Goal: Task Accomplishment & Management: Use online tool/utility

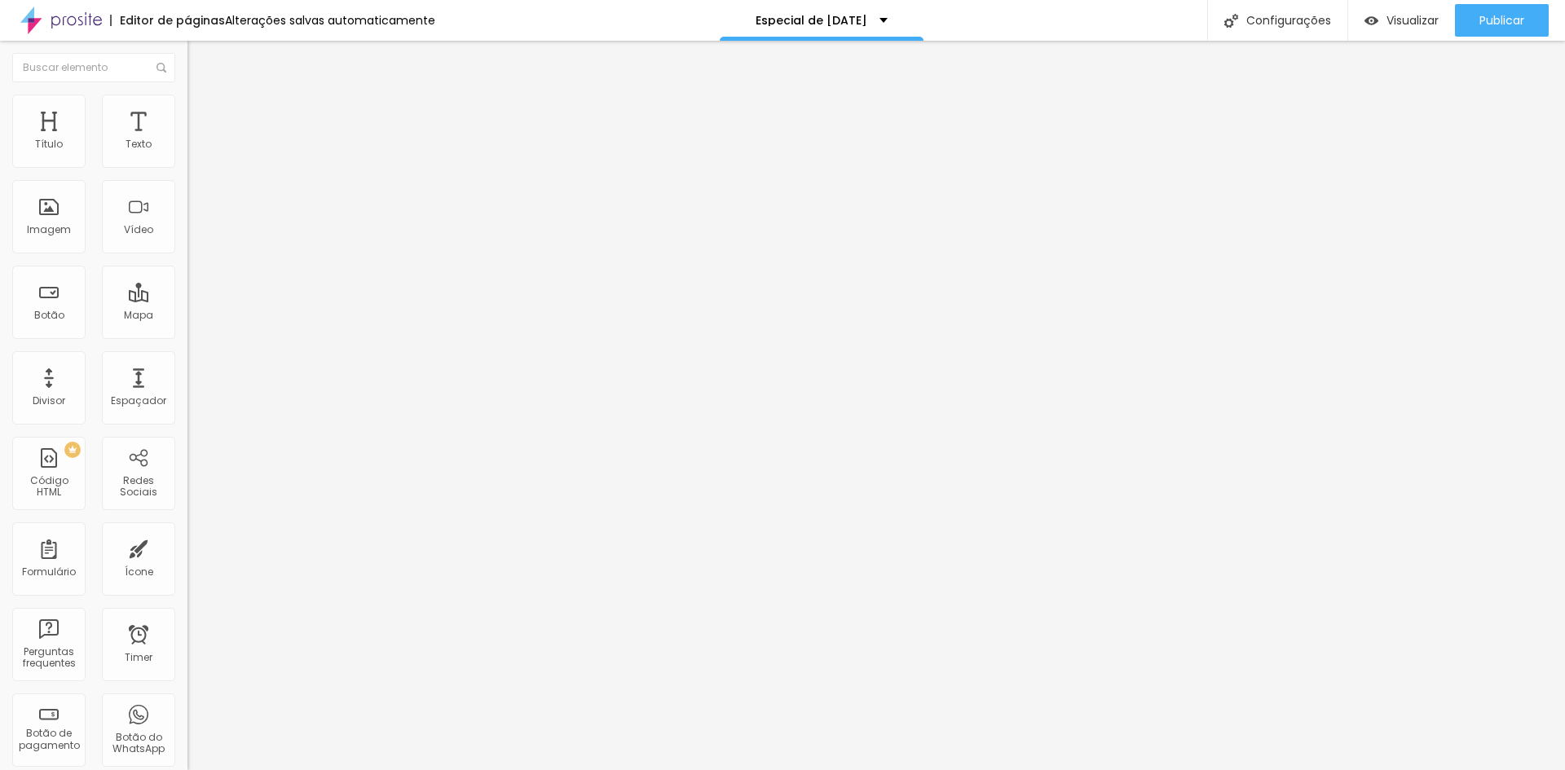
click at [353, 21] on div "Alterações salvas automaticamente" at bounding box center [330, 20] width 210 height 11
click at [380, 17] on div "Alterações salvas automaticamente" at bounding box center [330, 20] width 210 height 11
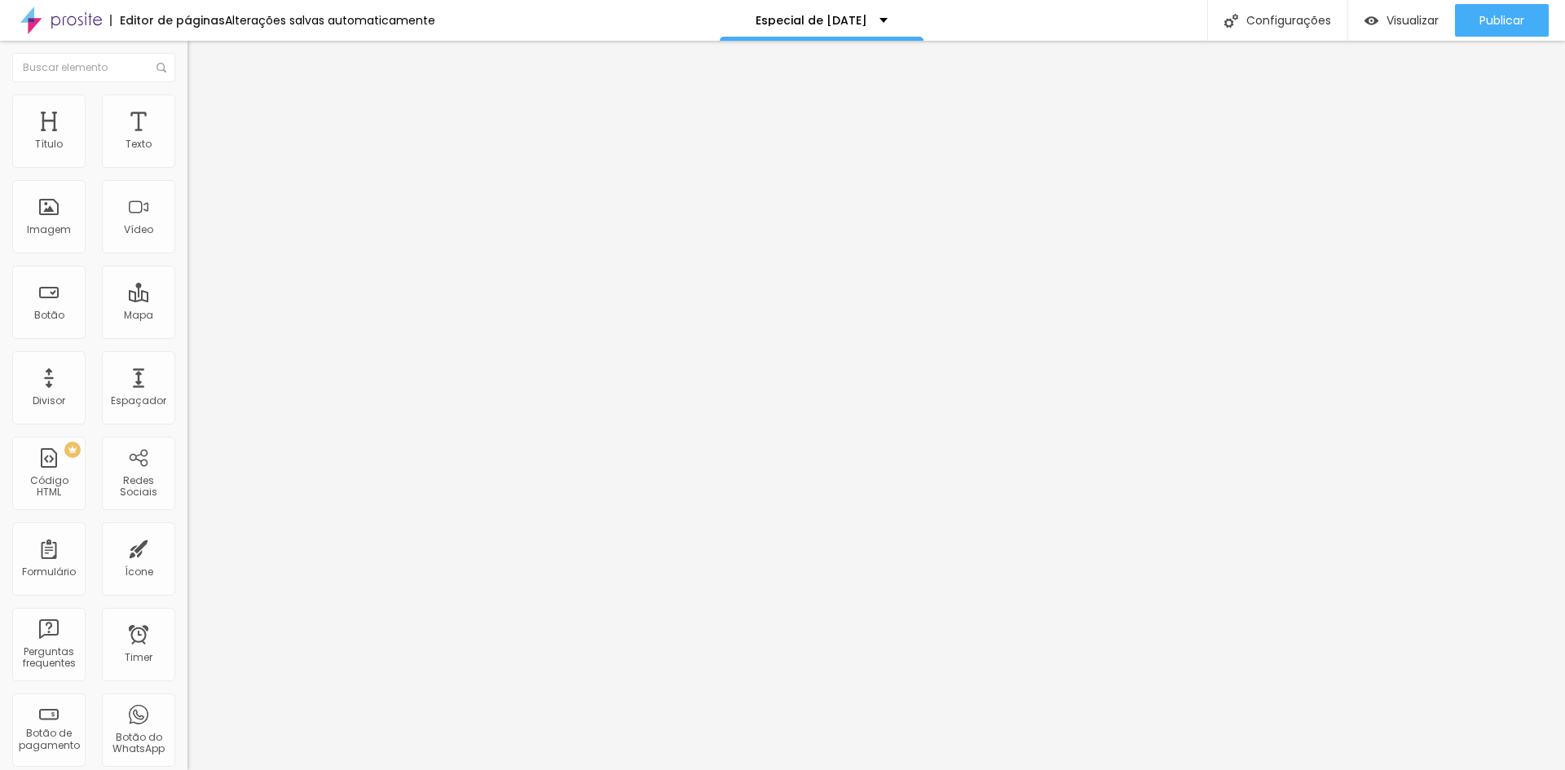
click at [349, 19] on div "Alterações salvas automaticamente" at bounding box center [330, 20] width 210 height 11
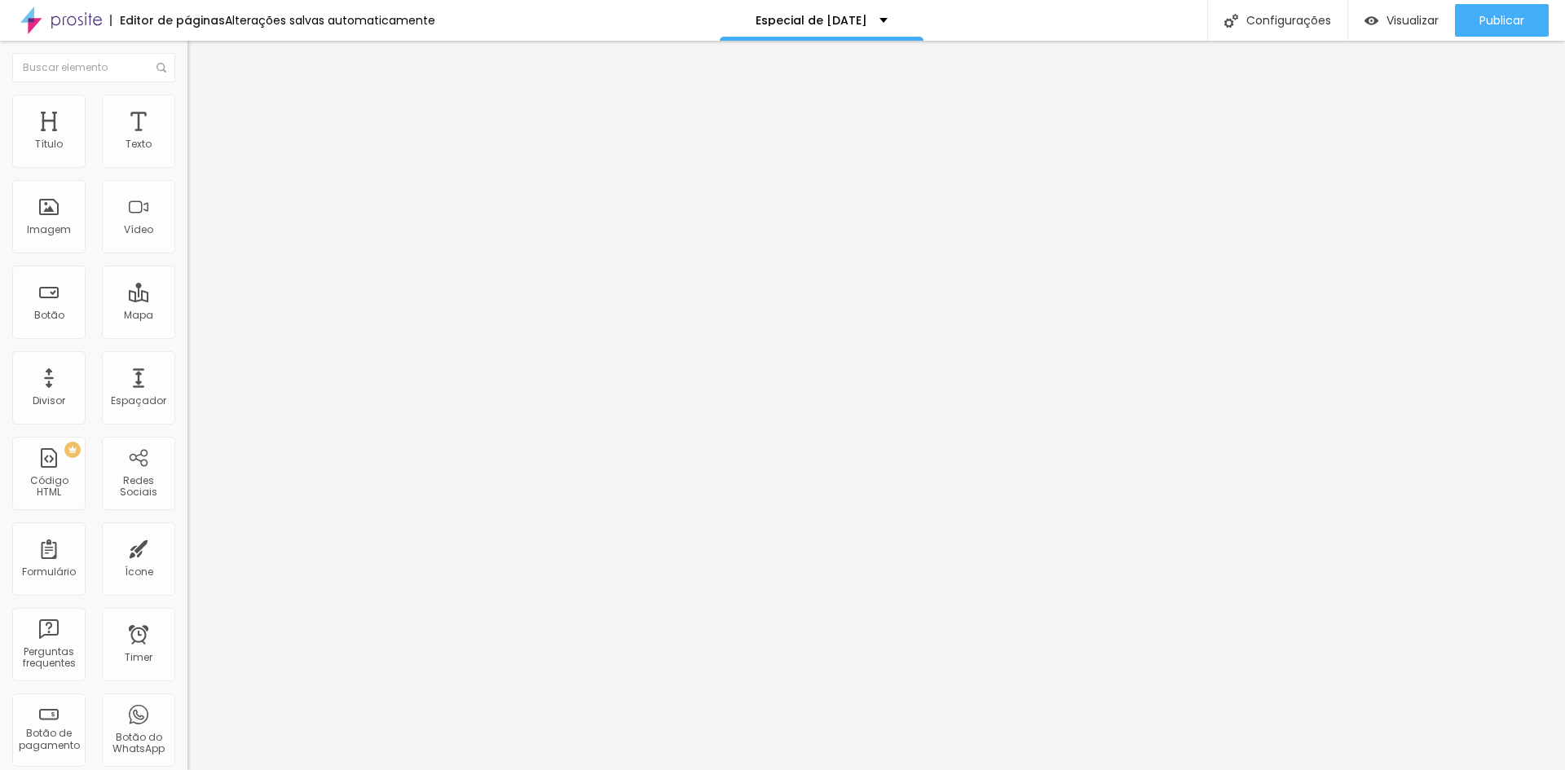
click at [373, 20] on div "Alterações salvas automaticamente" at bounding box center [330, 20] width 210 height 11
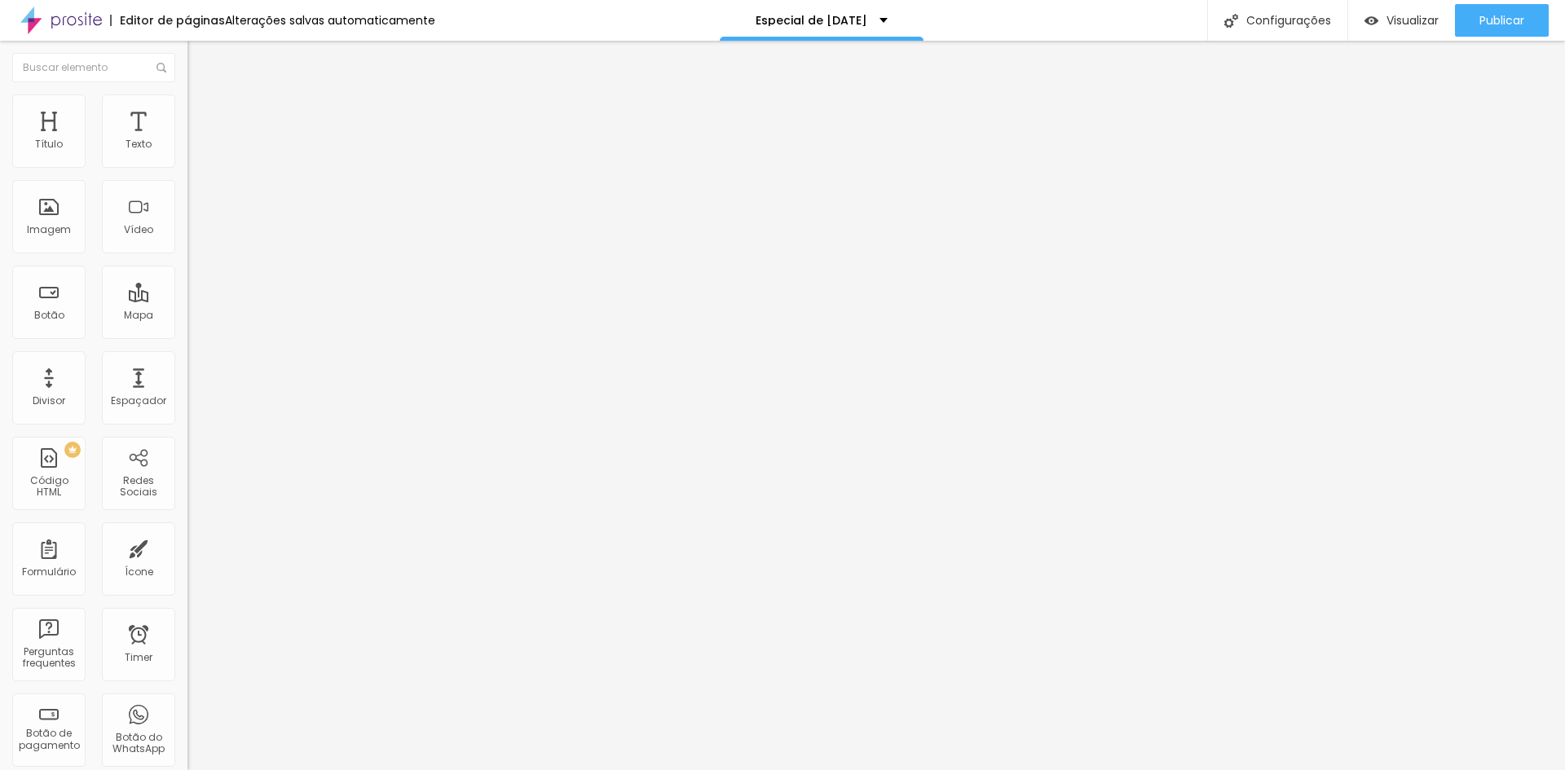
click at [364, 18] on div "Alterações salvas automaticamente" at bounding box center [330, 20] width 210 height 11
click at [1413, 24] on span "Visualizar" at bounding box center [1412, 20] width 52 height 13
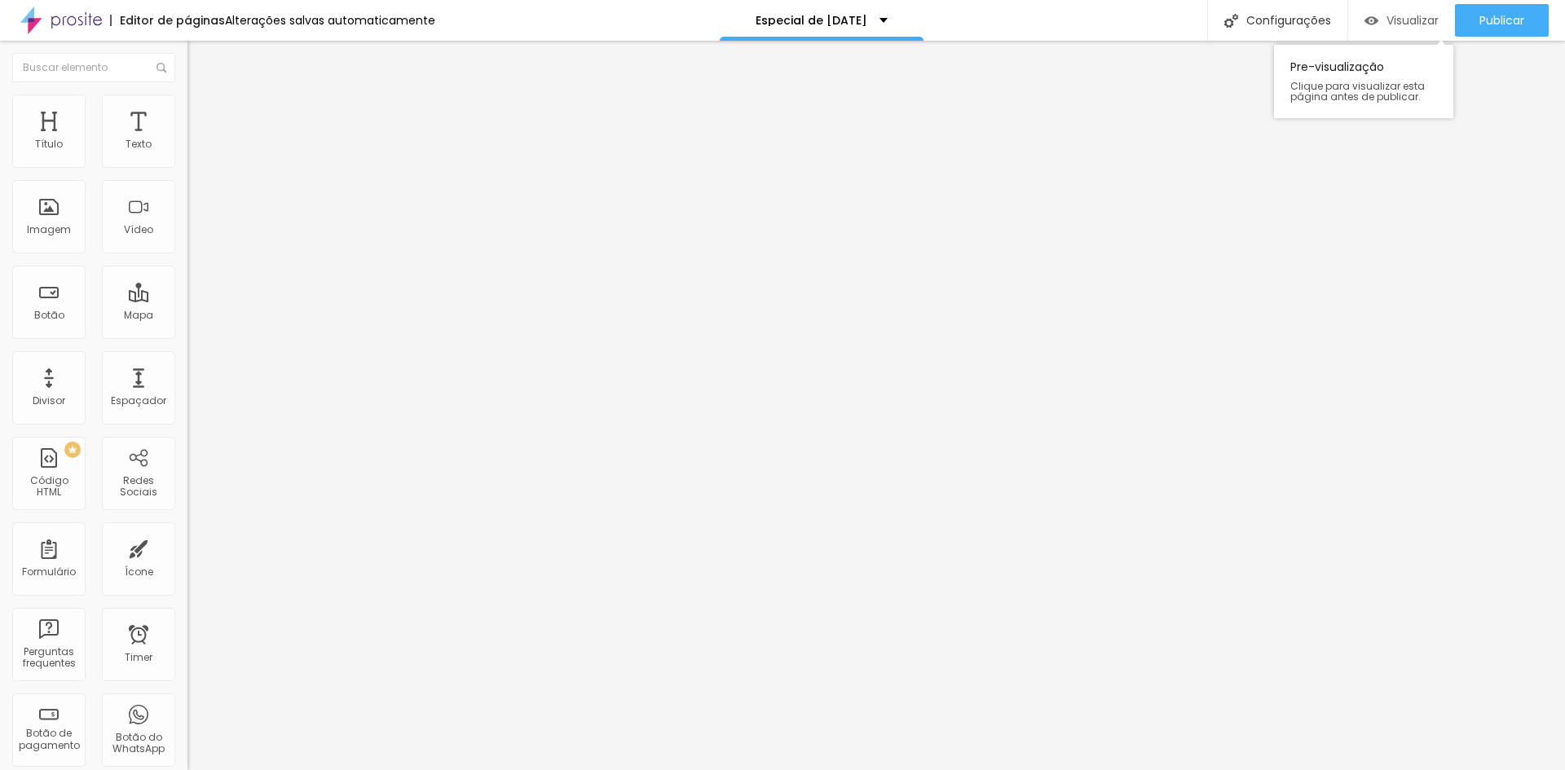
click at [1400, 20] on span "Visualizar" at bounding box center [1412, 20] width 52 height 13
click at [293, 20] on div "Alterações salvas automaticamente" at bounding box center [330, 20] width 210 height 11
click at [342, 17] on div "Alterações salvas automaticamente" at bounding box center [330, 20] width 210 height 11
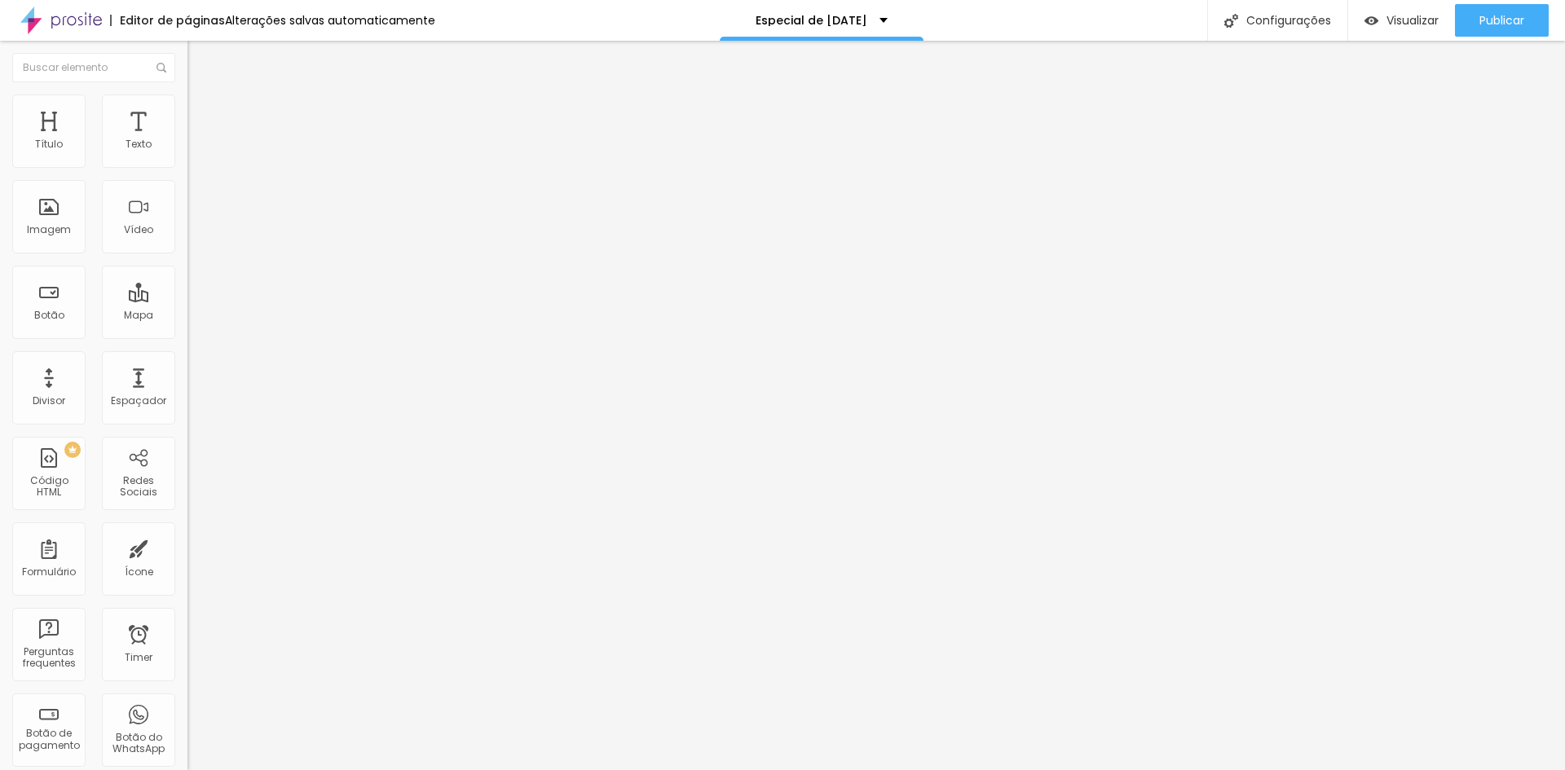
scroll to position [276, 0]
click at [354, 12] on div "Editor de páginas Alterações salvas automaticamente" at bounding box center [217, 20] width 435 height 41
click at [355, 17] on div "Alterações salvas automaticamente" at bounding box center [330, 20] width 210 height 11
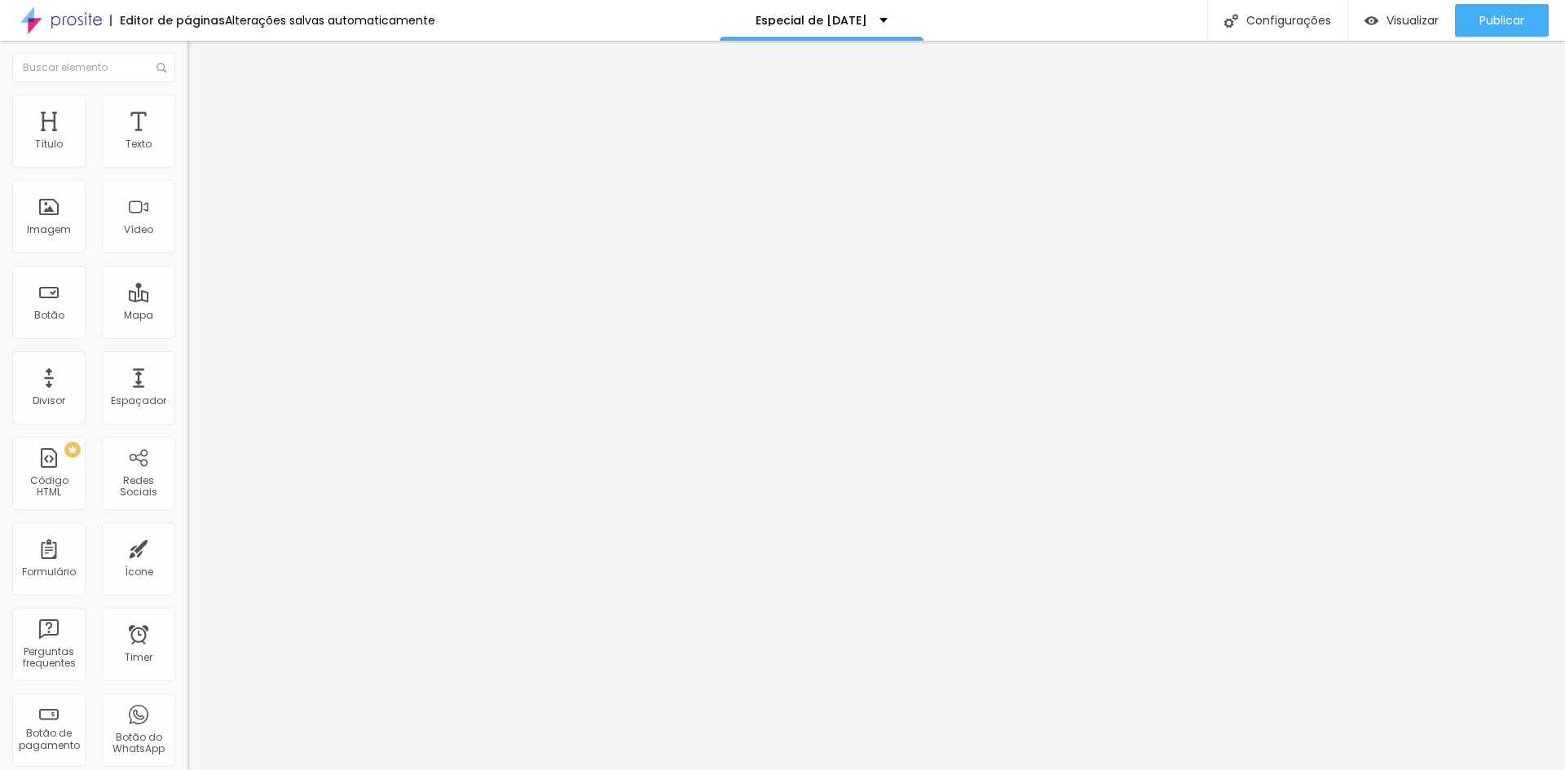
scroll to position [276, 0]
click at [187, 103] on img at bounding box center [194, 102] width 15 height 15
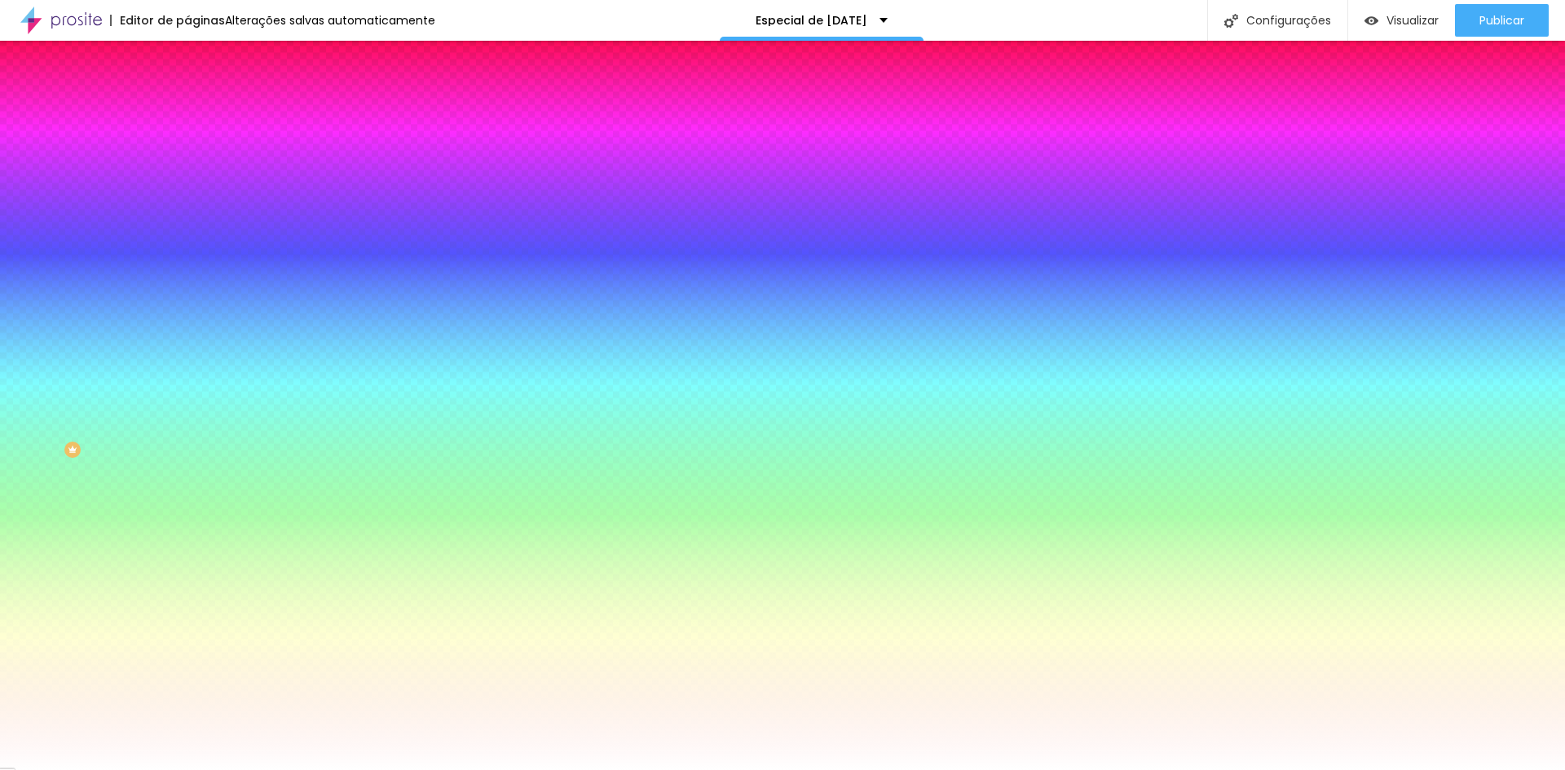
click at [202, 115] on span "Avançado" at bounding box center [229, 122] width 54 height 14
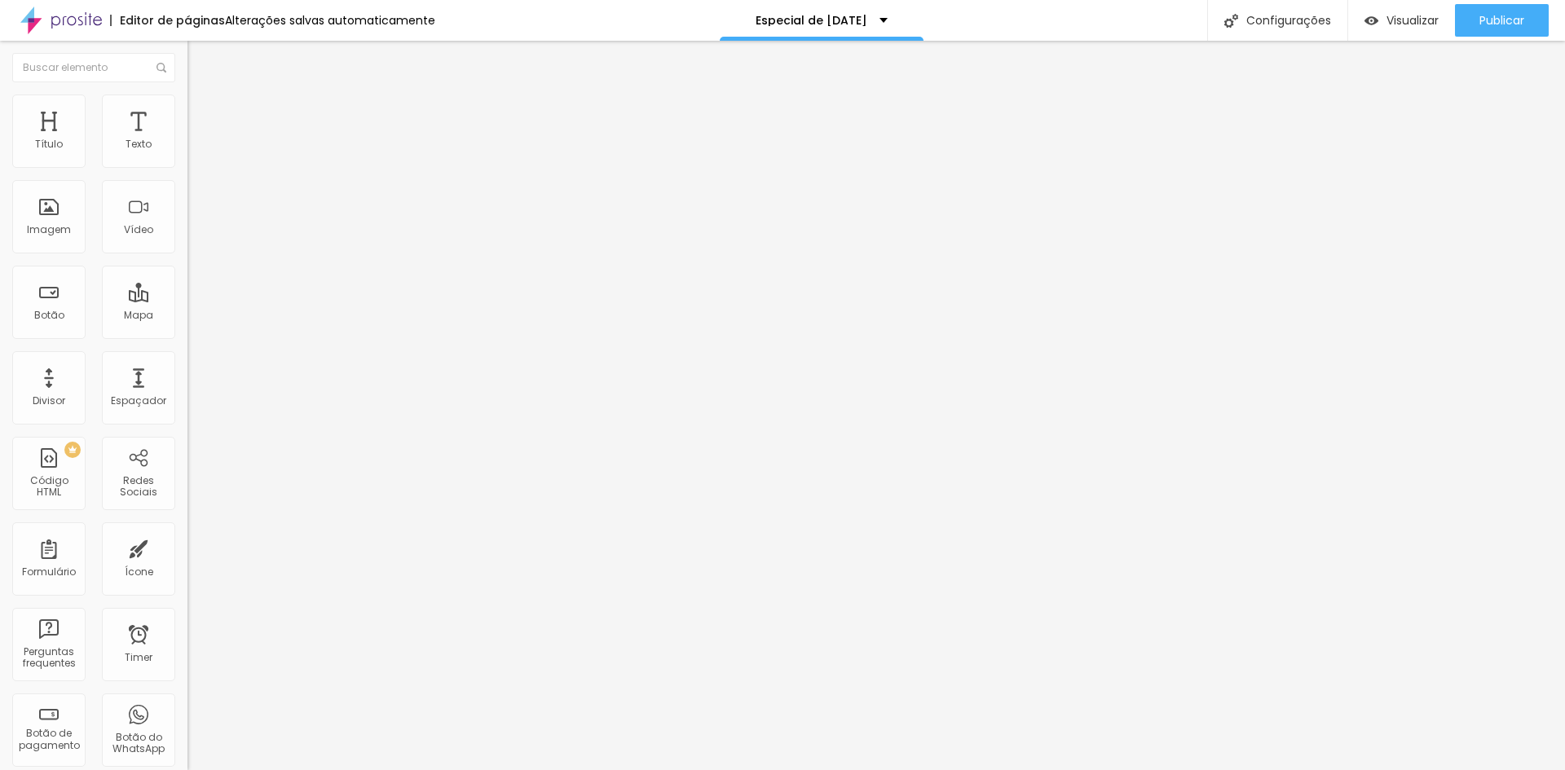
click at [187, 111] on img at bounding box center [194, 118] width 15 height 15
click at [202, 115] on span "Avançado" at bounding box center [229, 122] width 54 height 14
click at [187, 139] on div "Trocar imagem Descrição da imagem (Alt) Alinhamento Proporção Original Cinema 1…" at bounding box center [280, 249] width 187 height 245
click at [187, 111] on img at bounding box center [194, 118] width 15 height 15
click at [187, 701] on div at bounding box center [280, 701] width 187 height 0
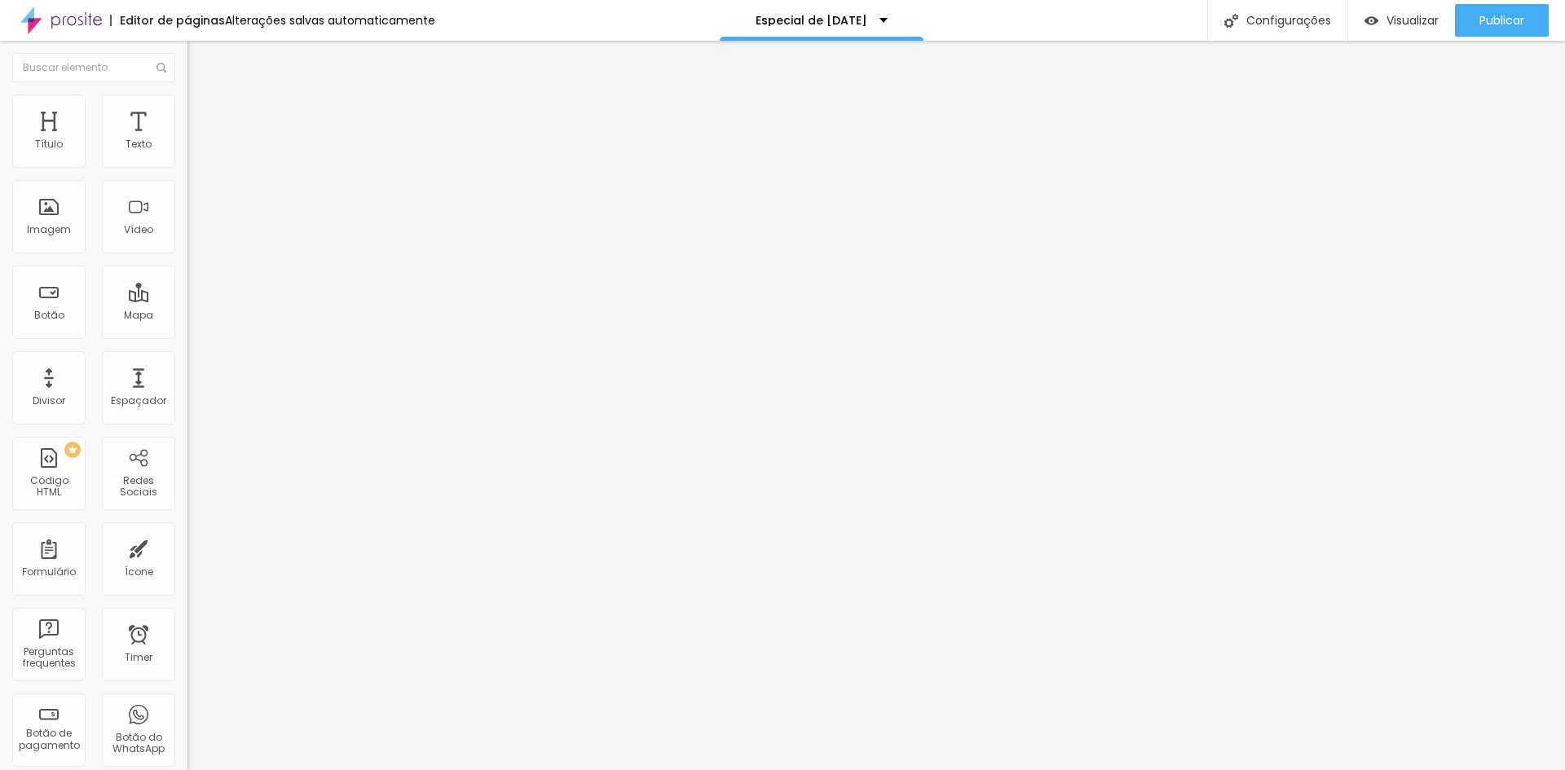
click at [187, 711] on div at bounding box center [280, 711] width 187 height 0
click at [187, 701] on div at bounding box center [280, 701] width 187 height 0
click at [187, 111] on li "Avançado" at bounding box center [280, 119] width 187 height 16
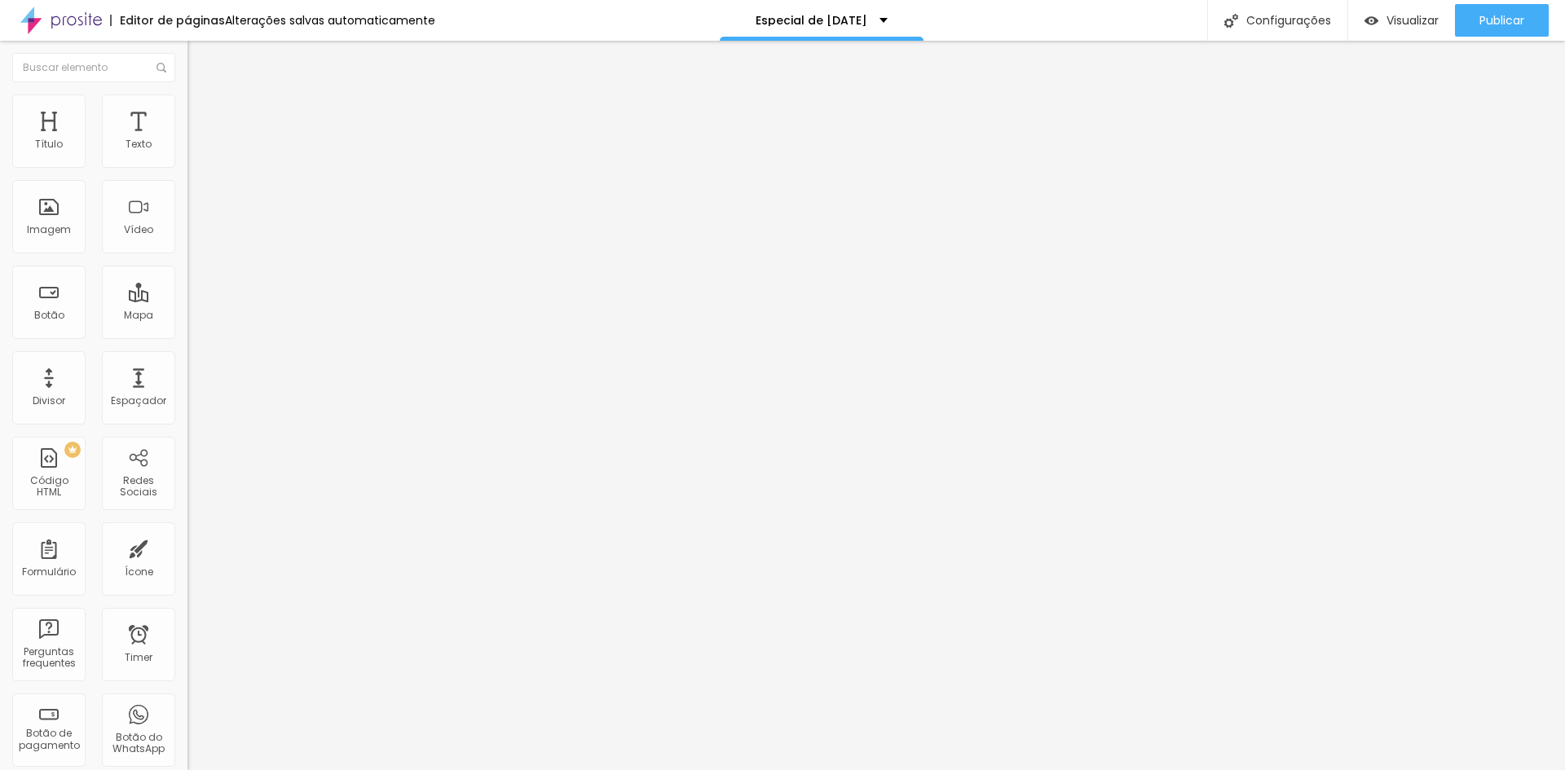
click at [278, 10] on div "Editor de páginas Alterações salvas automaticamente" at bounding box center [217, 20] width 435 height 41
click at [275, 20] on div "Alterações salvas automaticamente" at bounding box center [330, 20] width 210 height 11
